Goal: Information Seeking & Learning: Find specific fact

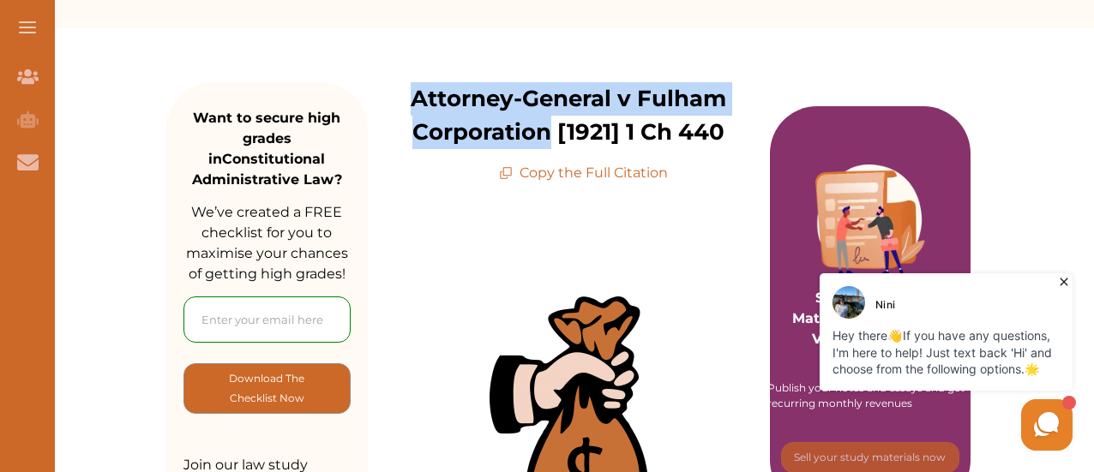
drag, startPoint x: 414, startPoint y: 98, endPoint x: 550, endPoint y: 136, distance: 141.7
click at [550, 136] on p "Attorney-General v Fulham Corporation [1921] 1 Ch 440" at bounding box center [569, 115] width 402 height 67
copy p "Attorney-General v Fulham Corporation"
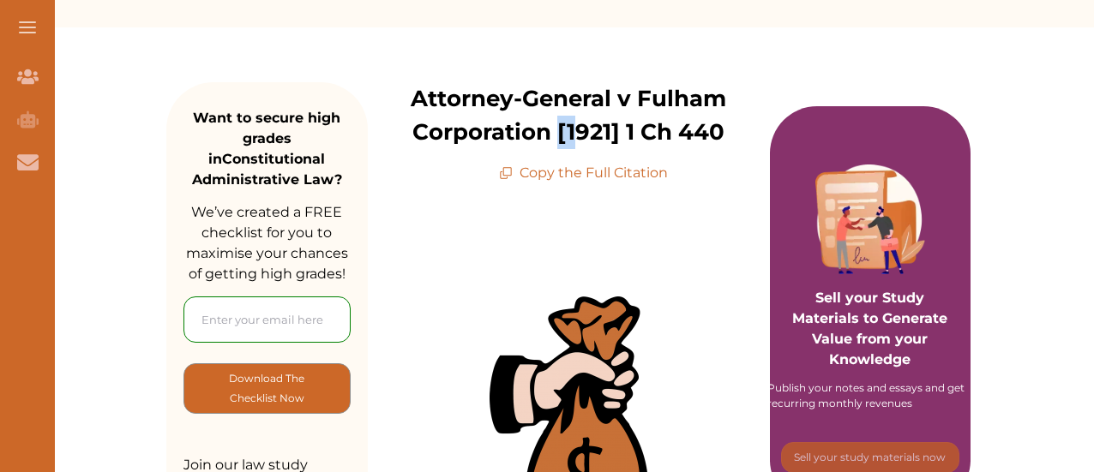
scroll to position [192, 0]
drag, startPoint x: 559, startPoint y: 133, endPoint x: 729, endPoint y: 124, distance: 170.0
click at [729, 124] on p "Attorney-General v Fulham Corporation [1921] 1 Ch 440" at bounding box center [569, 115] width 402 height 67
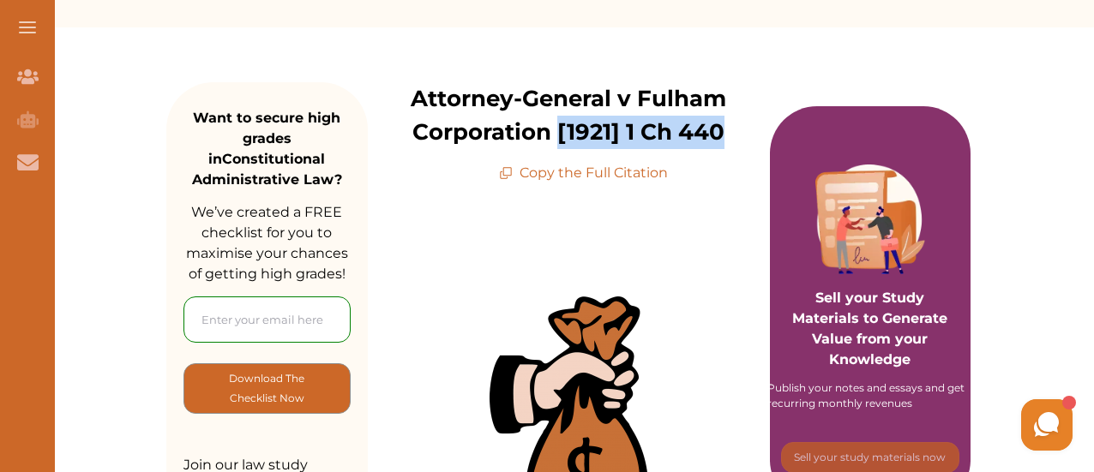
scroll to position [0, 0]
copy p "[1921] 1 Ch 440"
